Goal: Download file/media

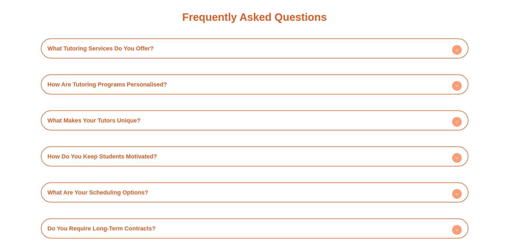
scroll to position [2030, 0]
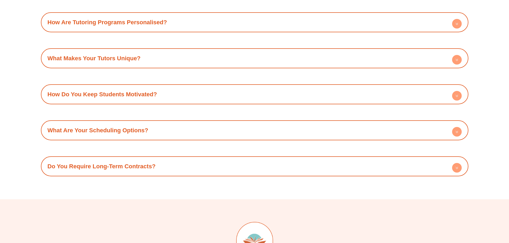
click at [155, 163] on link "Do You Require Long-Term Contracts?" at bounding box center [102, 166] width 108 height 7
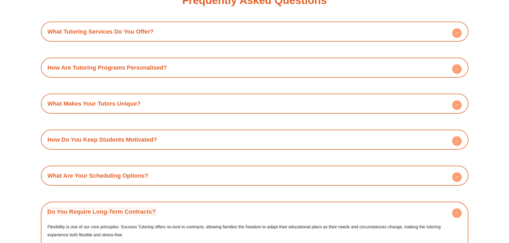
scroll to position [1976, 0]
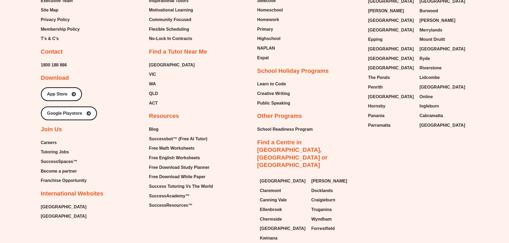
scroll to position [1547, 0]
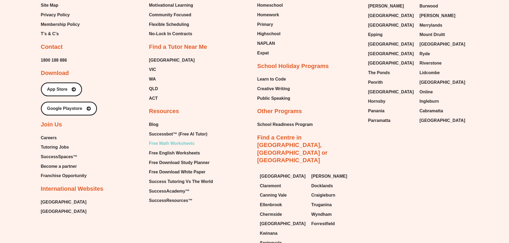
click at [171, 144] on span "Free Math Worksheets" at bounding box center [171, 144] width 45 height 8
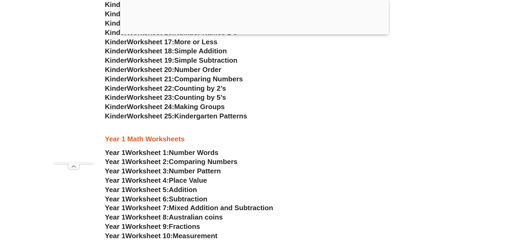
scroll to position [453, 0]
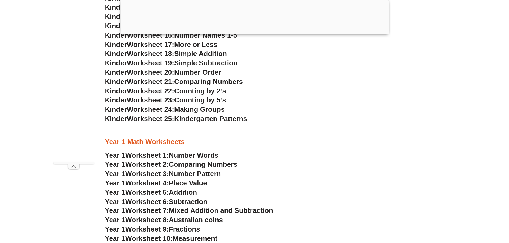
click at [195, 98] on span "Counting by 5’s" at bounding box center [200, 100] width 52 height 8
click at [149, 100] on span "Worksheet 23:" at bounding box center [150, 100] width 47 height 8
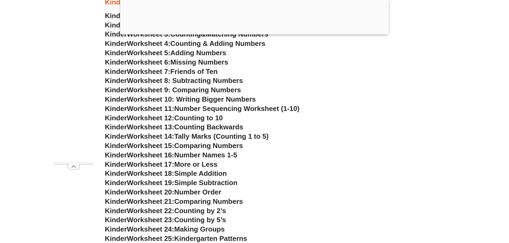
scroll to position [266, 0]
